Goal: Check status

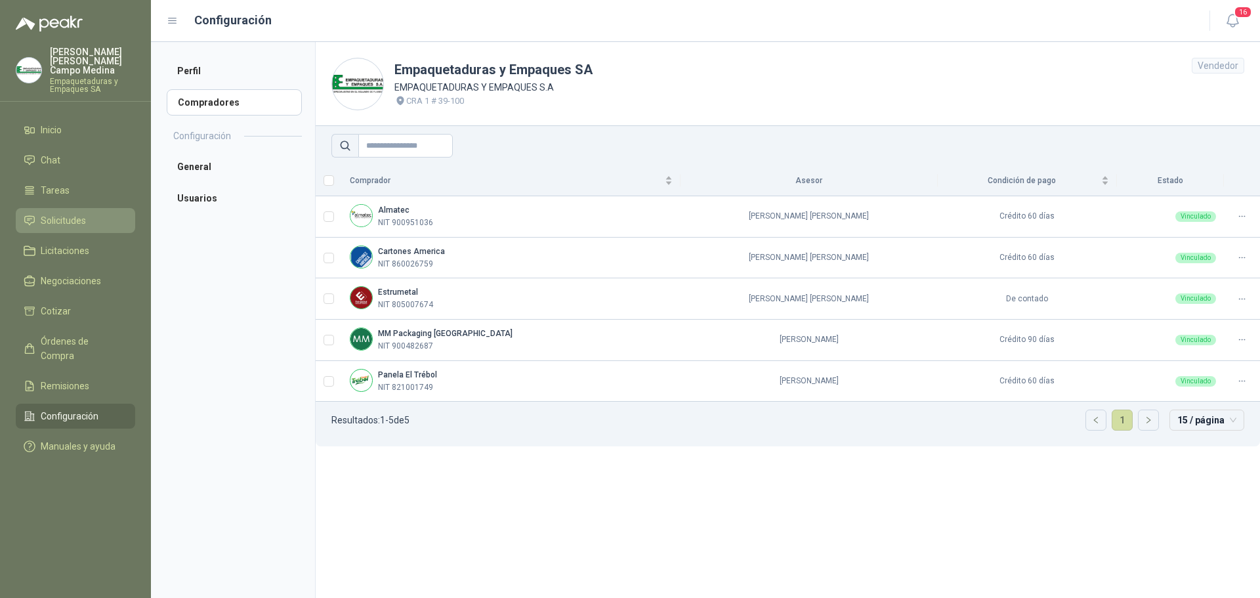
click at [42, 213] on span "Solicitudes" at bounding box center [63, 220] width 45 height 14
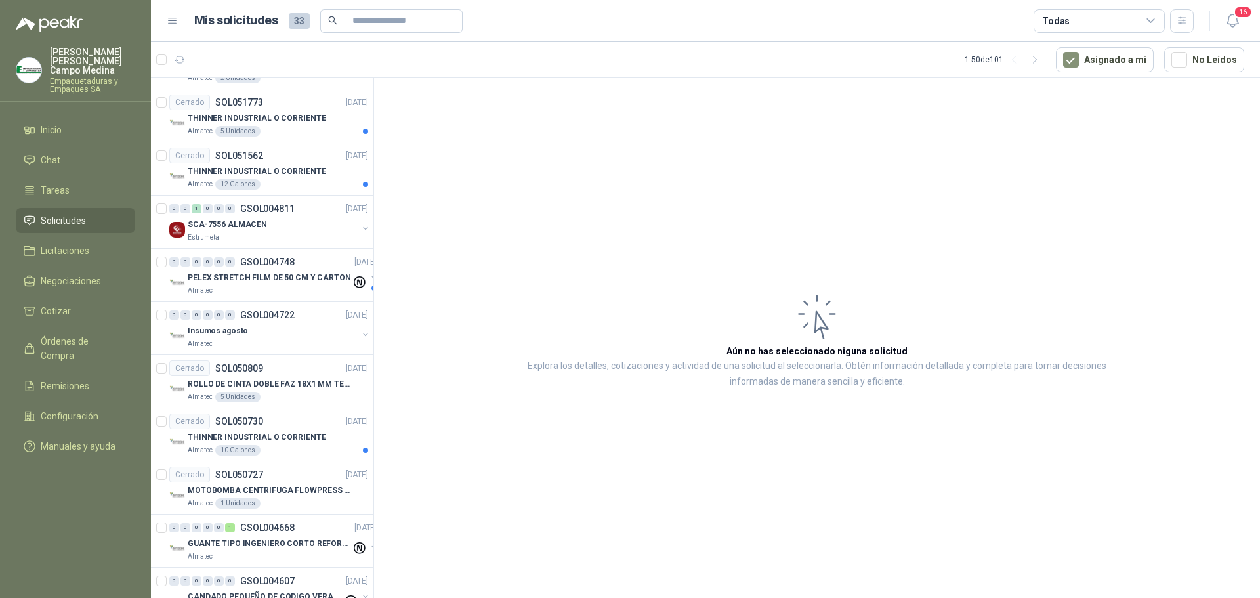
scroll to position [919, 0]
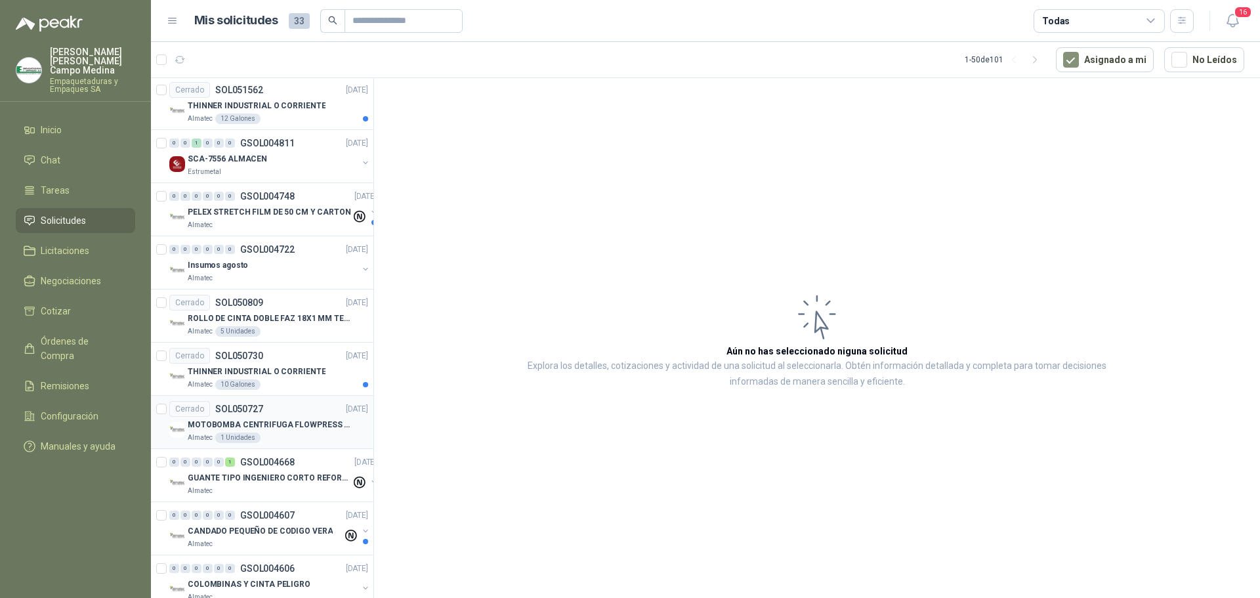
click at [260, 424] on p "MOTOBOMBA CENTRIFUGA FLOWPRESS 1.5HP-220" at bounding box center [269, 425] width 163 height 12
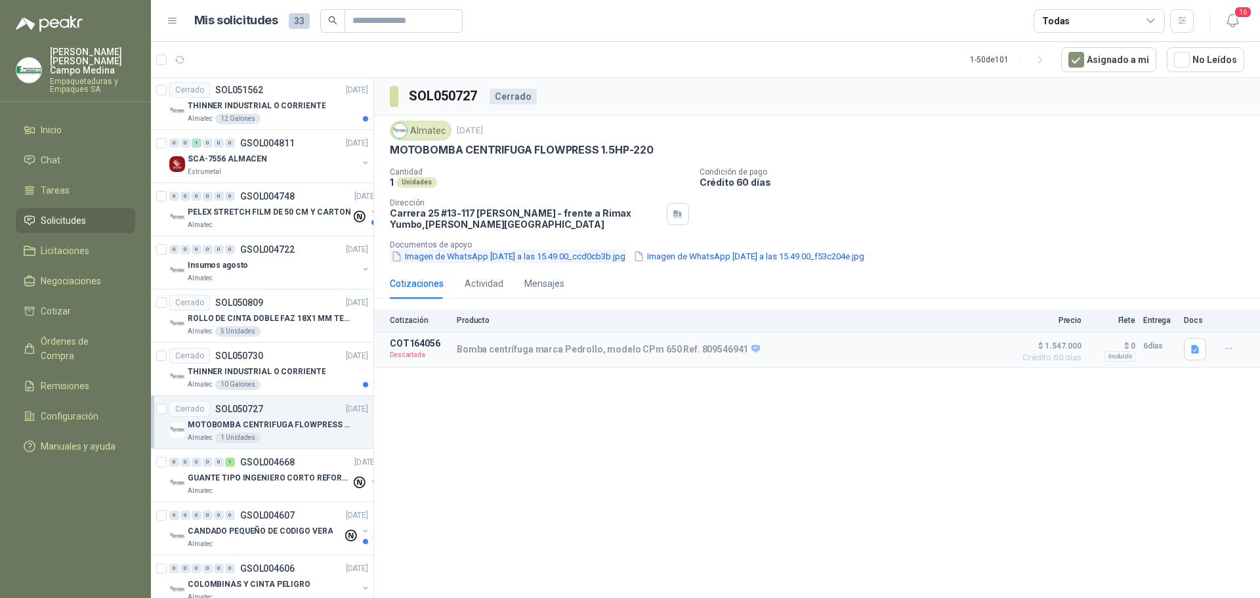
click at [583, 254] on button "Imagen de WhatsApp [DATE] a las 15.49.00_ccd0cb3b.jpg" at bounding box center [508, 256] width 237 height 14
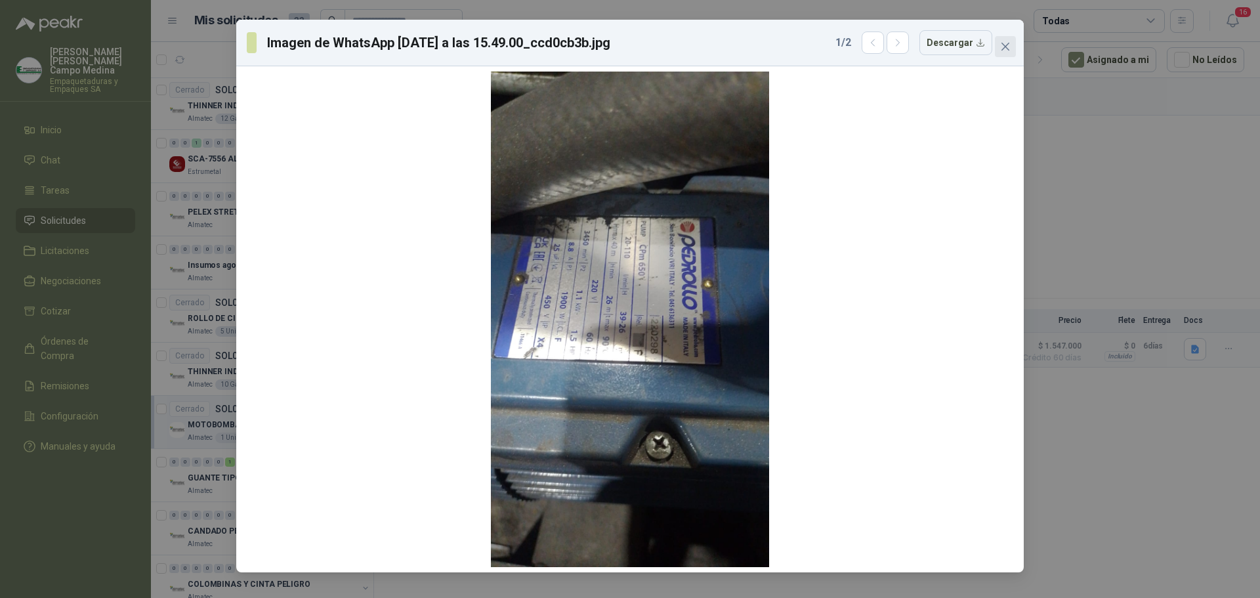
click at [1014, 43] on span "Close" at bounding box center [1005, 46] width 21 height 11
